Goal: Transaction & Acquisition: Purchase product/service

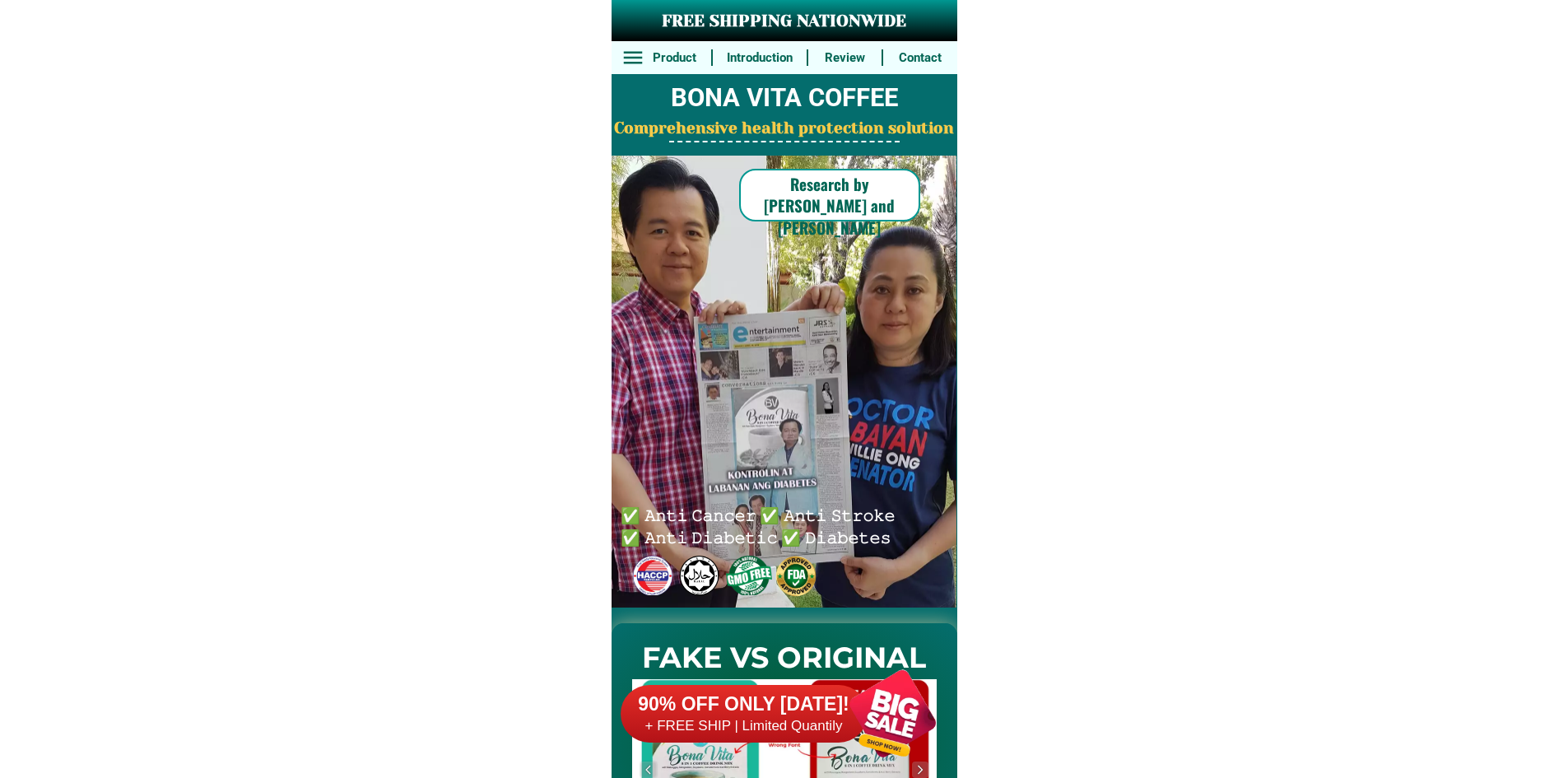
click at [845, 681] on div at bounding box center [892, 712] width 129 height 129
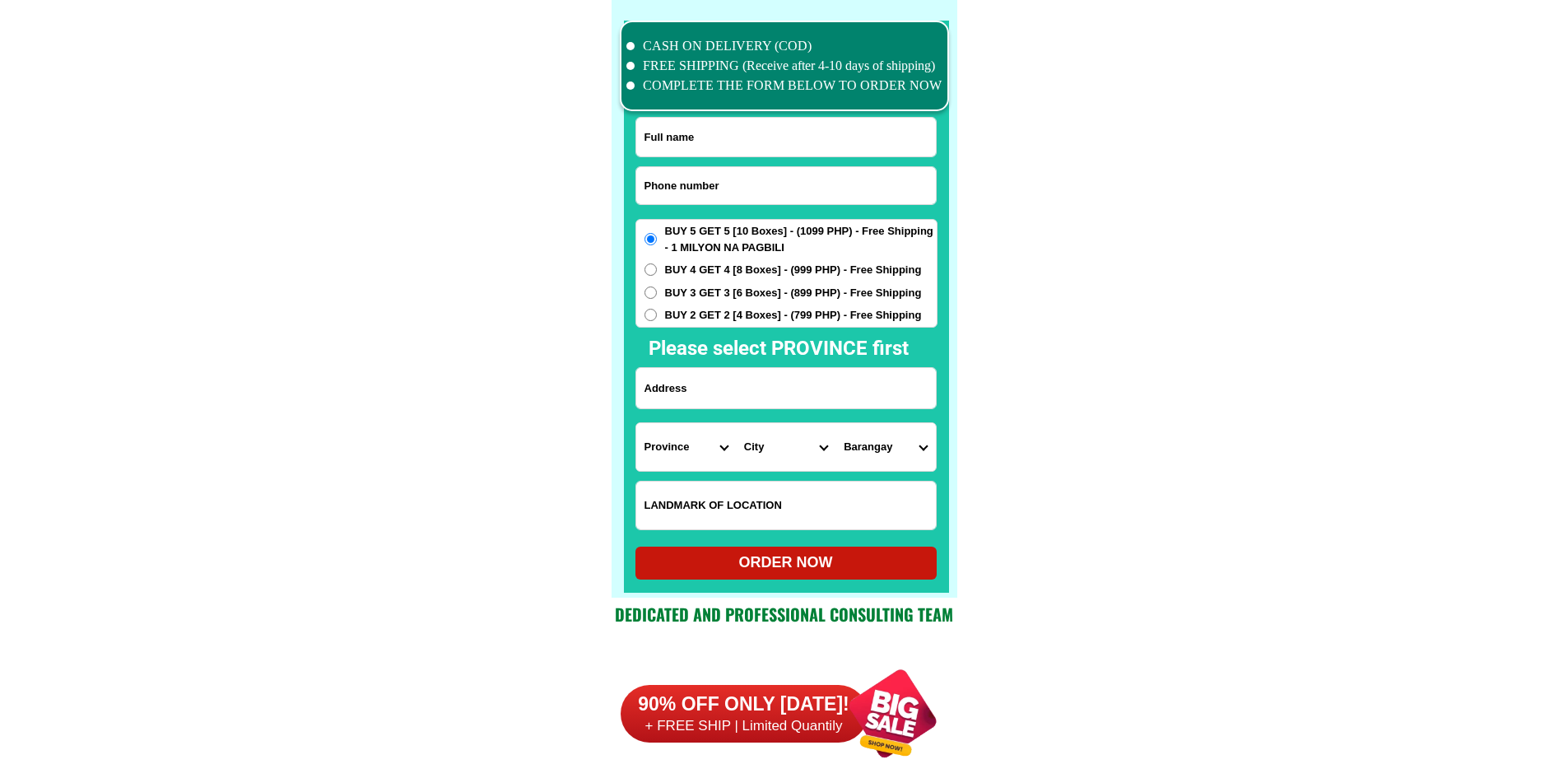
scroll to position [12794, 0]
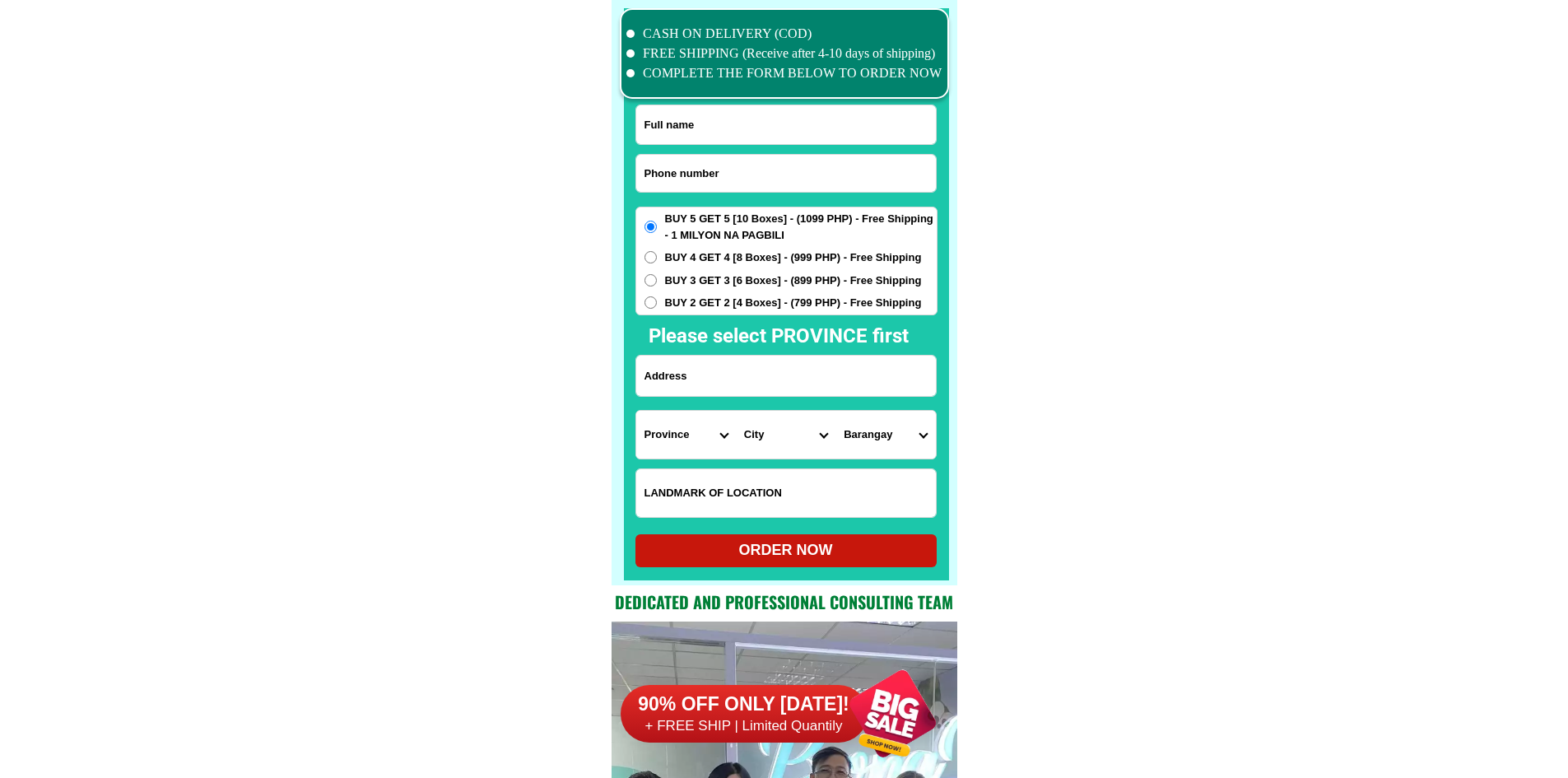
click at [739, 175] on input "Input phone_number" at bounding box center [786, 173] width 299 height 37
paste input "09602063970"
type input "09602063970"
click at [712, 120] on input "Input full_name" at bounding box center [786, 124] width 299 height 39
paste input "[PERSON_NAME]"
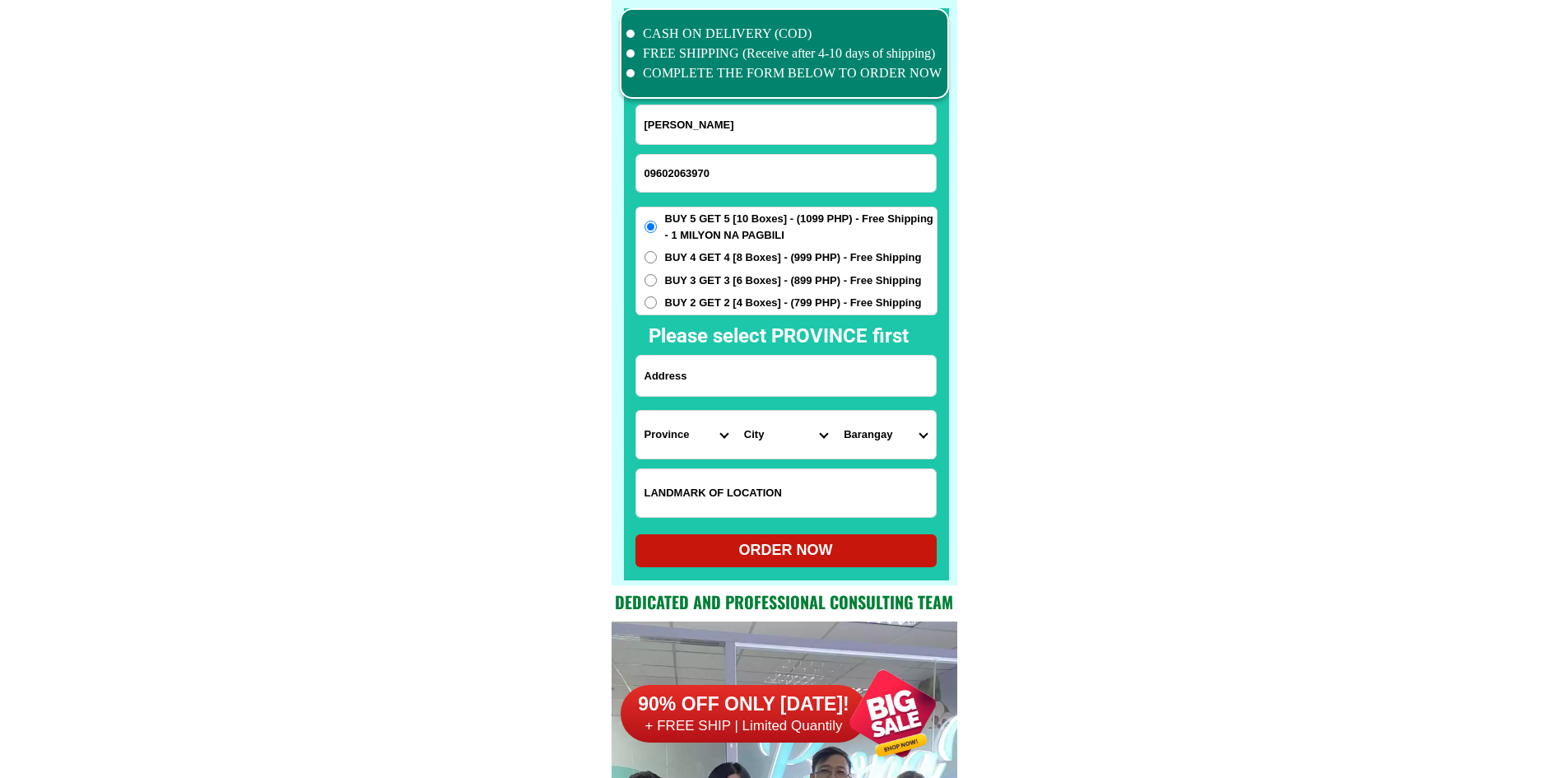
type input "[PERSON_NAME]"
click at [720, 386] on input "Input address" at bounding box center [786, 375] width 299 height 41
paste input "[PERSON_NAME] 24A MabilisSt brgy [GEOGRAPHIC_DATA] [GEOGRAPHIC_DATA]"
type input "[PERSON_NAME] 24A MabilisSt brgy [GEOGRAPHIC_DATA] [GEOGRAPHIC_DATA]"
click at [718, 478] on input "Input LANDMARKOFLOCATION" at bounding box center [786, 492] width 299 height 48
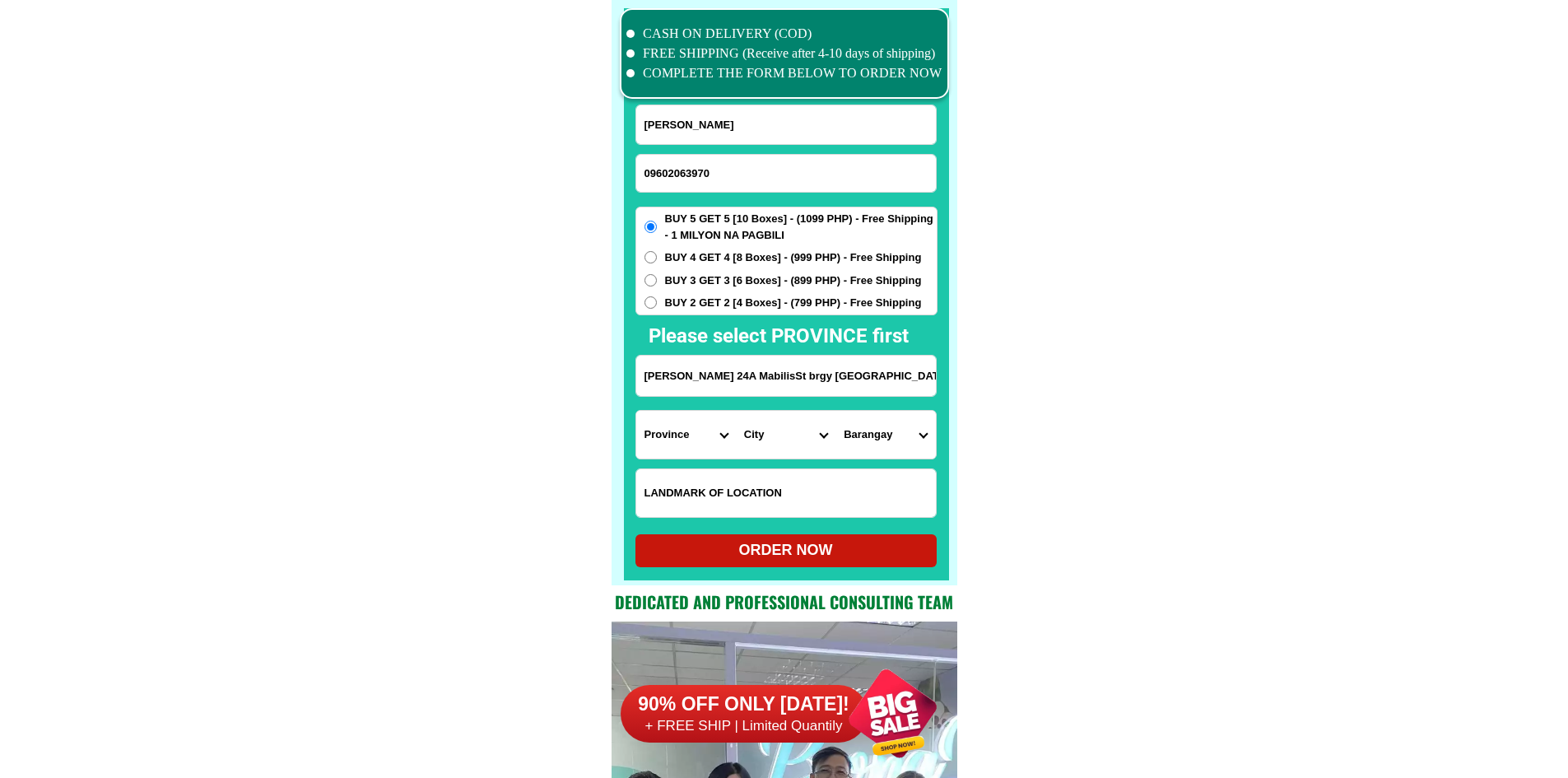
paste input "Buy 4 get4-999free shipping likod ng LTFRB main office color graygate tapat con…"
type input "Buy 4 get4-999free shipping likod ng LTFRB main office color graygate tapat con…"
drag, startPoint x: 999, startPoint y: 453, endPoint x: 865, endPoint y: 458, distance: 134.1
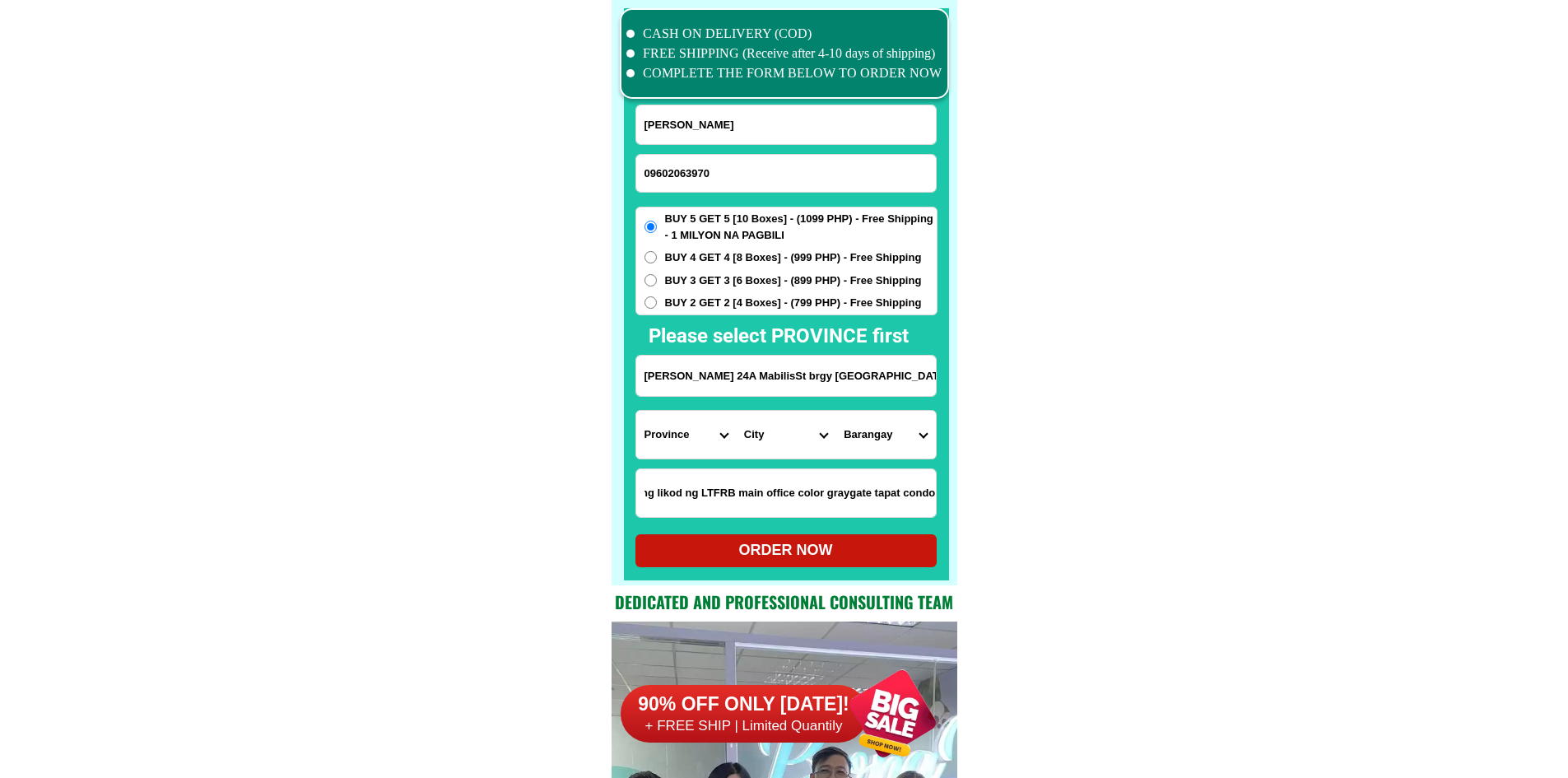
scroll to position [0, 0]
click at [657, 426] on select "Province [GEOGRAPHIC_DATA] [GEOGRAPHIC_DATA] [GEOGRAPHIC_DATA] [GEOGRAPHIC_DATA…" at bounding box center [686, 435] width 99 height 48
click at [674, 428] on select "Province [GEOGRAPHIC_DATA] [GEOGRAPHIC_DATA] [GEOGRAPHIC_DATA] [GEOGRAPHIC_DATA…" at bounding box center [686, 435] width 99 height 48
select select "63_219"
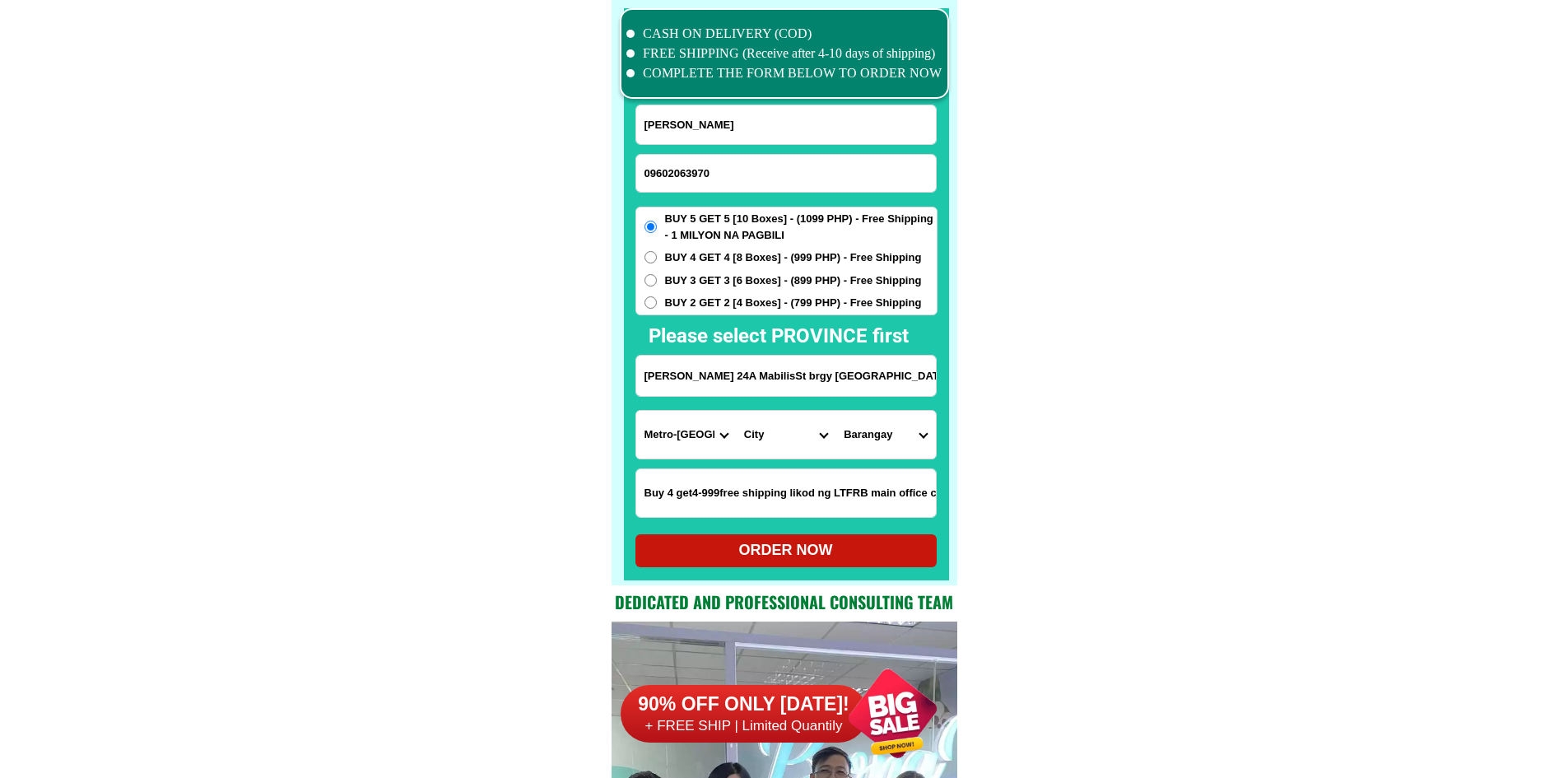
click at [784, 441] on select "City [GEOGRAPHIC_DATA]-city [GEOGRAPHIC_DATA]-city [GEOGRAPHIC_DATA] [GEOGRAPHI…" at bounding box center [785, 435] width 99 height 48
select select "63_2194070"
click at [884, 441] on select "Barangay [PERSON_NAME] [PERSON_NAME] [PERSON_NAME] Bagbag Bago bantay Bagong li…" at bounding box center [885, 435] width 99 height 48
select select "63_21940706862"
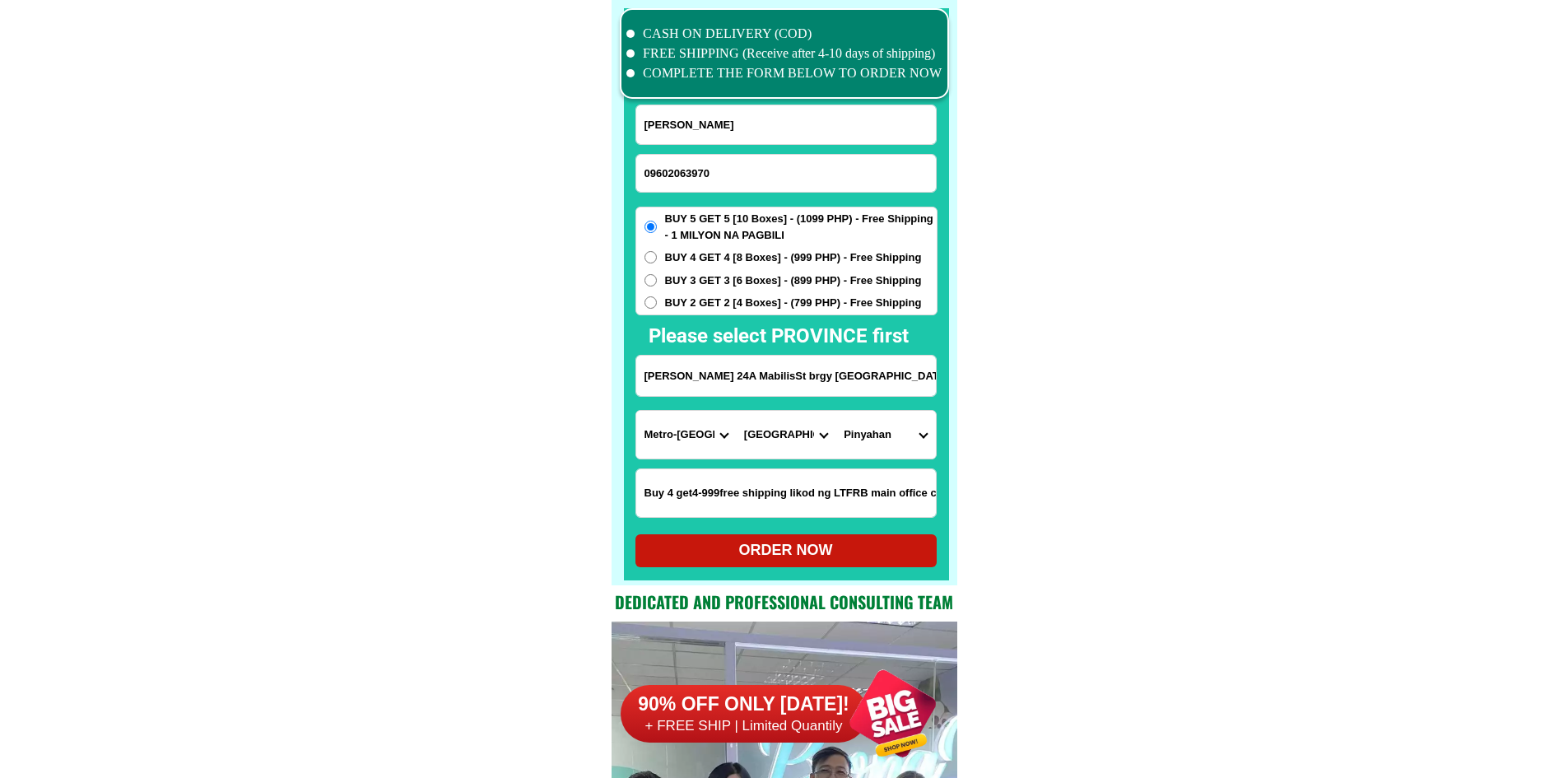
click at [706, 257] on span "BUY 4 GET 4 [8 Boxes] - (999 PHP) - Free Shipping" at bounding box center [793, 258] width 257 height 16
click at [657, 257] on input "BUY 4 GET 4 [8 Boxes] - (999 PHP) - Free Shipping" at bounding box center [651, 257] width 13 height 13
click at [839, 554] on div "ORDER NOW" at bounding box center [786, 550] width 301 height 23
radio input "true"
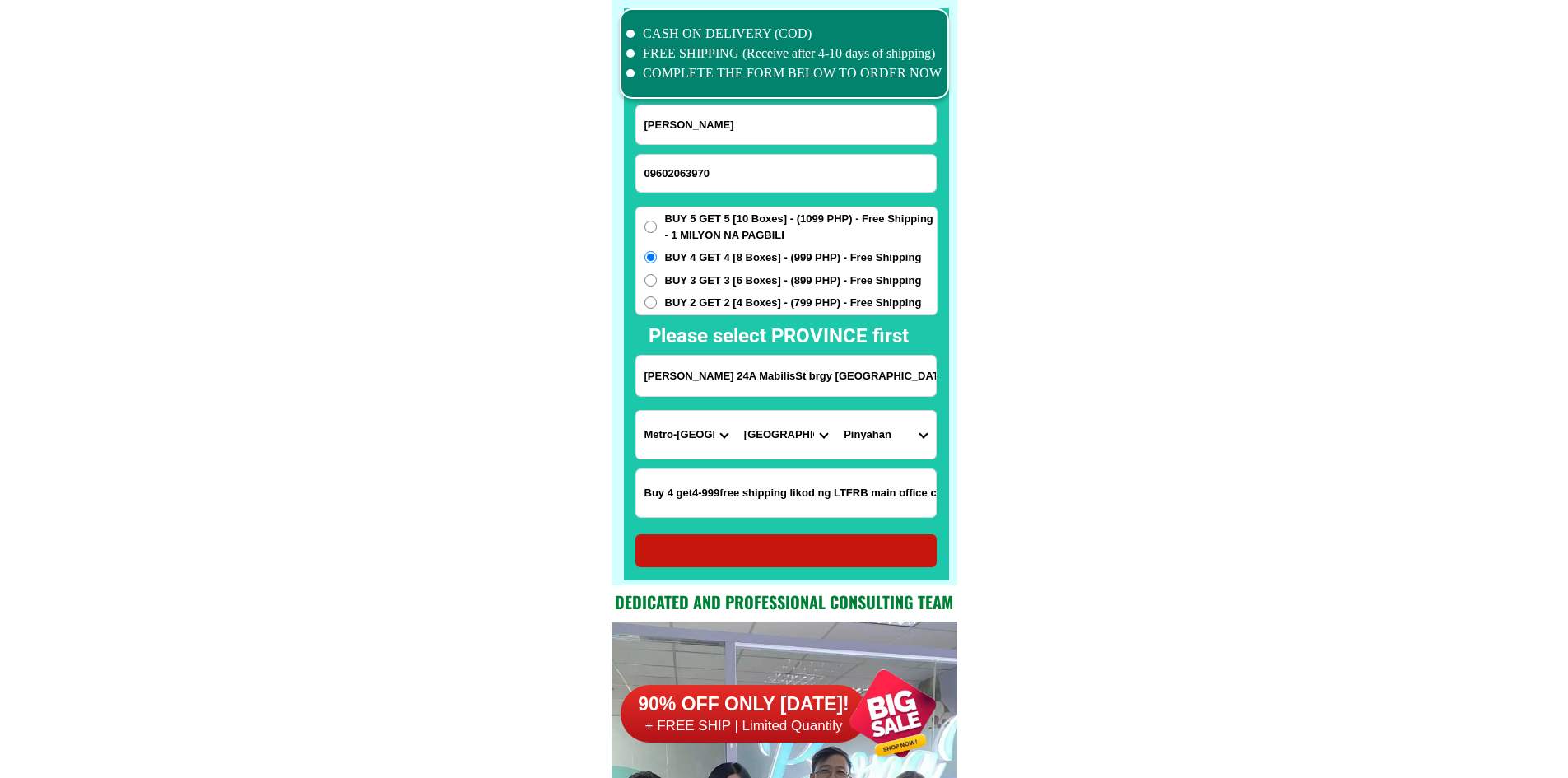
radio input "true"
